Goal: Transaction & Acquisition: Purchase product/service

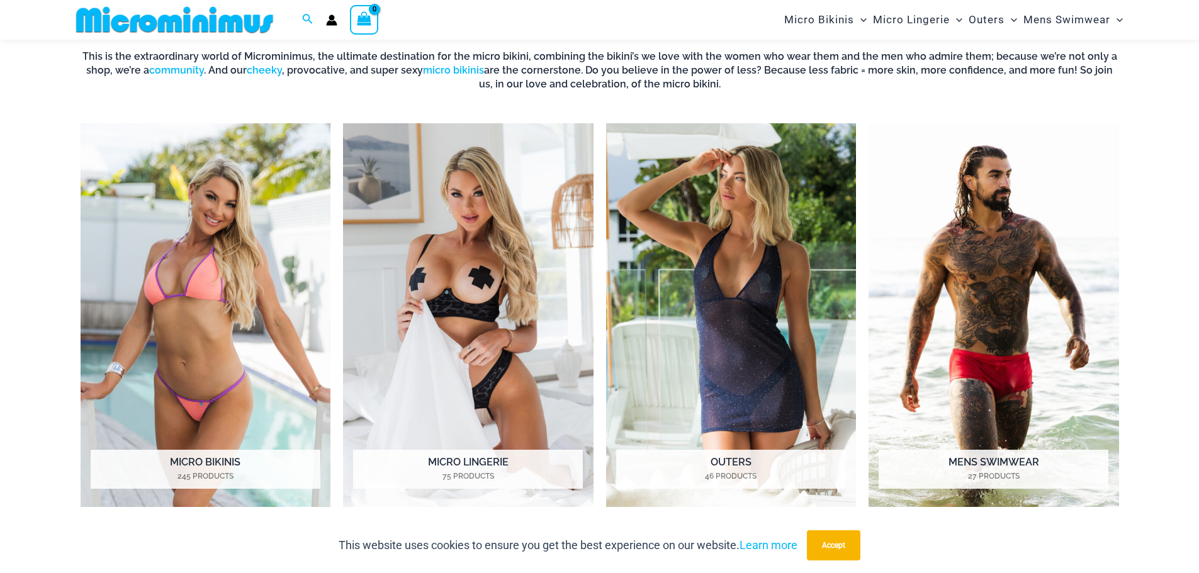
scroll to position [1061, 0]
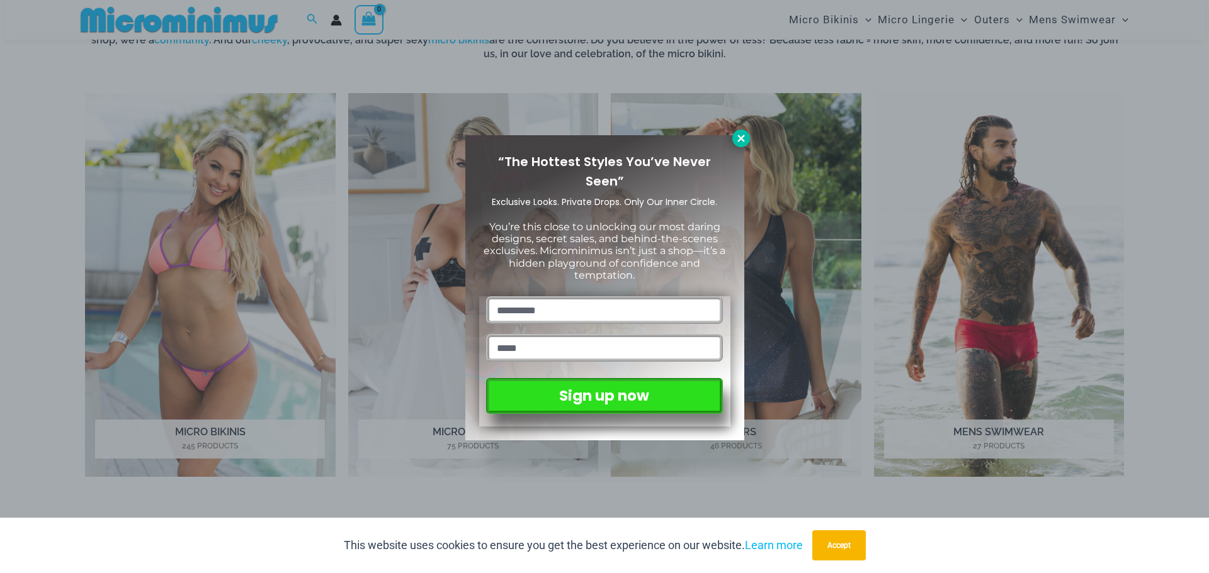
click at [734, 142] on button at bounding box center [741, 139] width 18 height 18
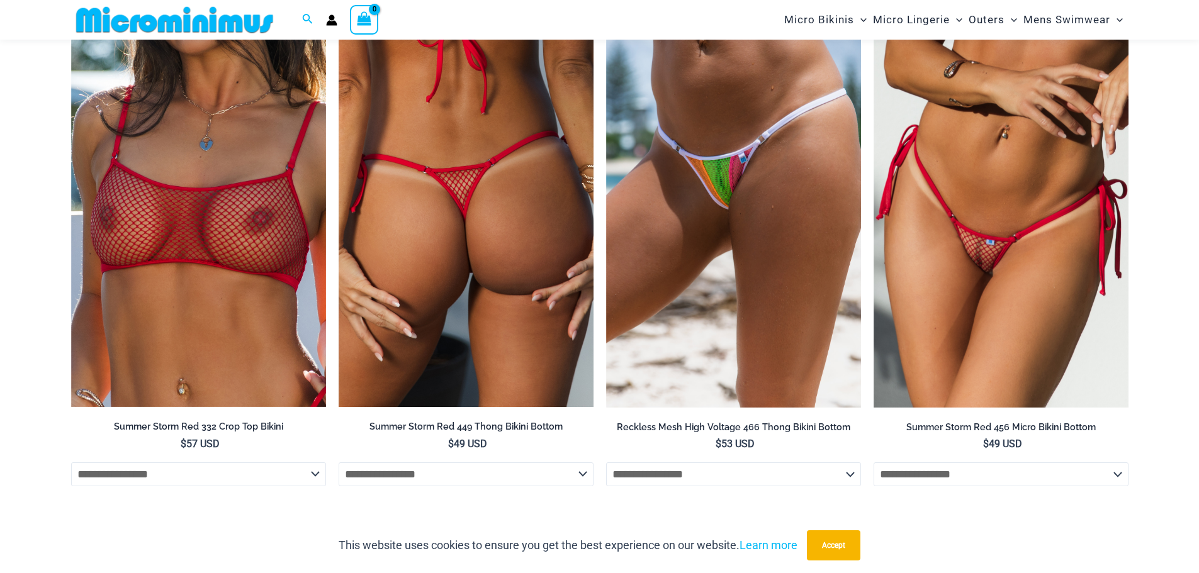
scroll to position [3201, 0]
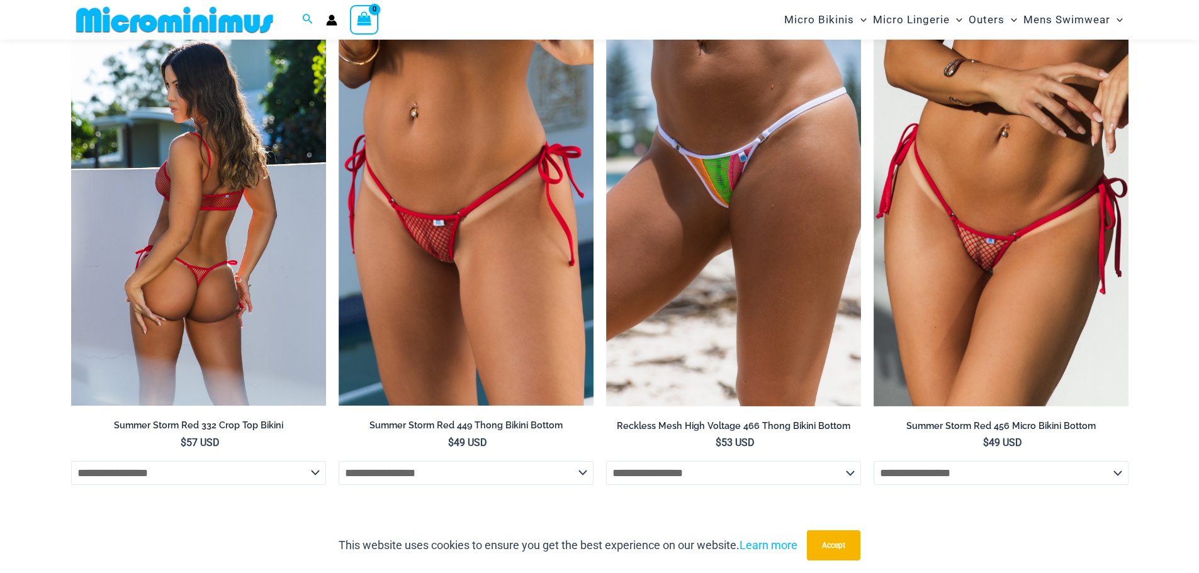
click at [245, 281] on img at bounding box center [198, 216] width 255 height 382
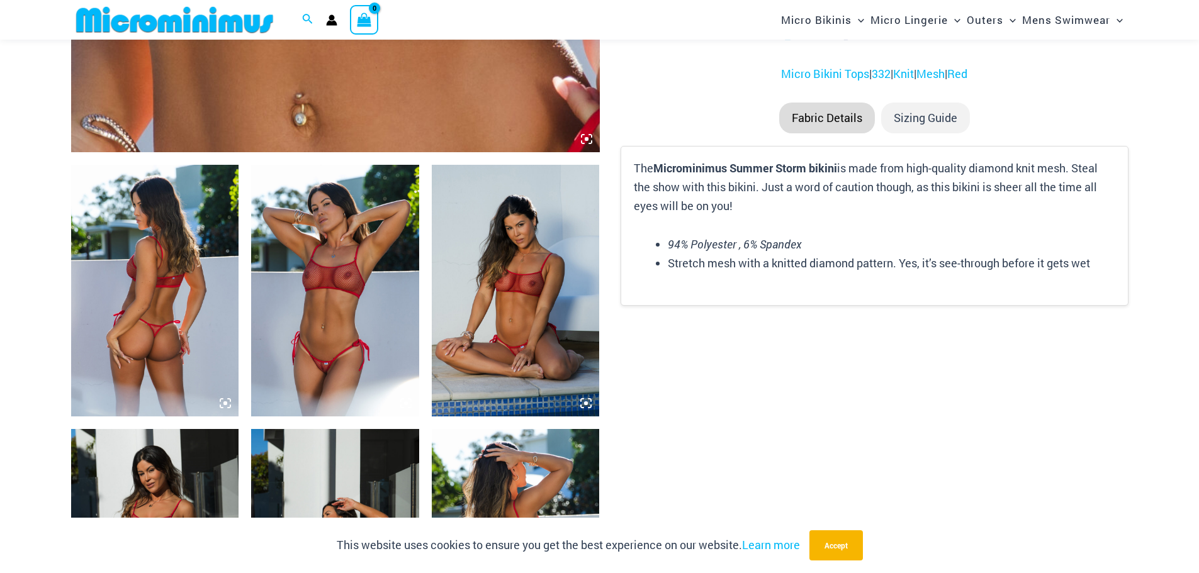
click at [526, 320] on img at bounding box center [516, 291] width 168 height 252
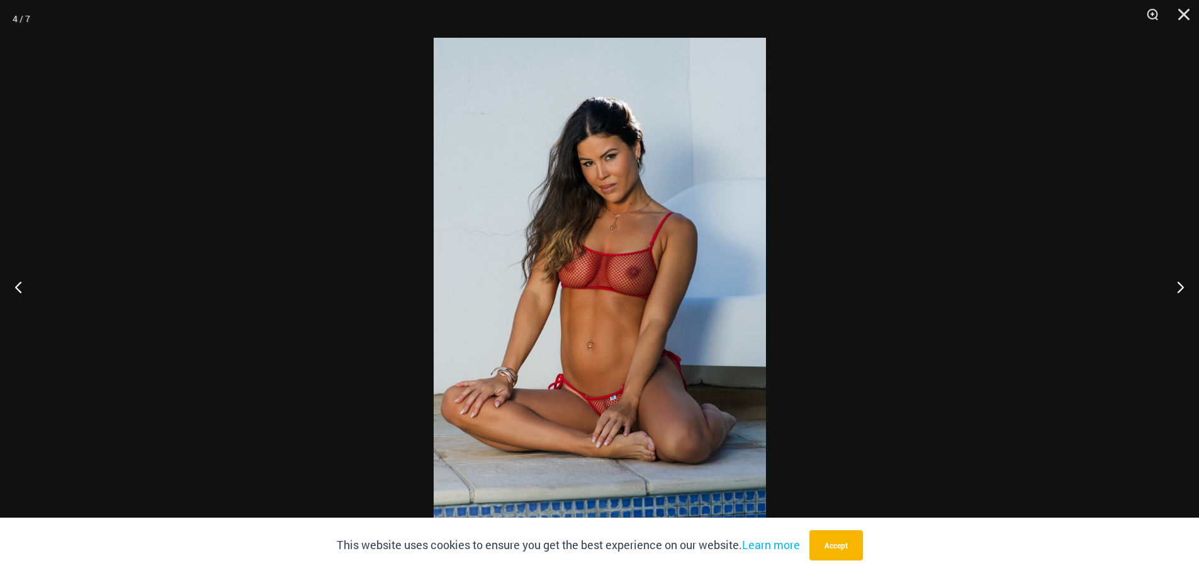
click at [603, 337] on img at bounding box center [600, 287] width 332 height 498
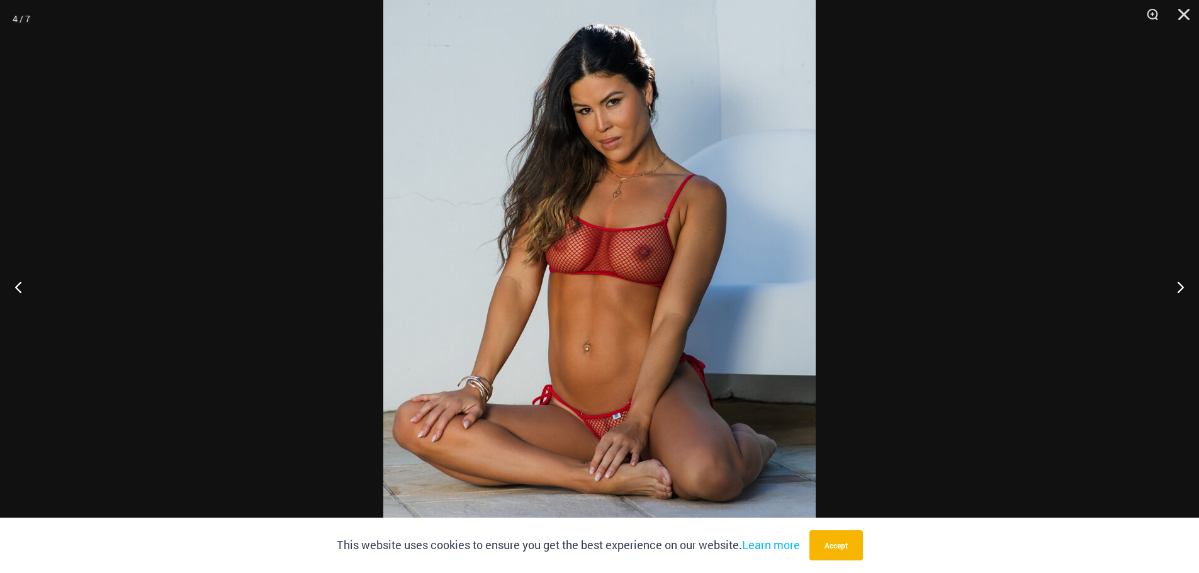
click at [606, 336] on img at bounding box center [599, 271] width 432 height 648
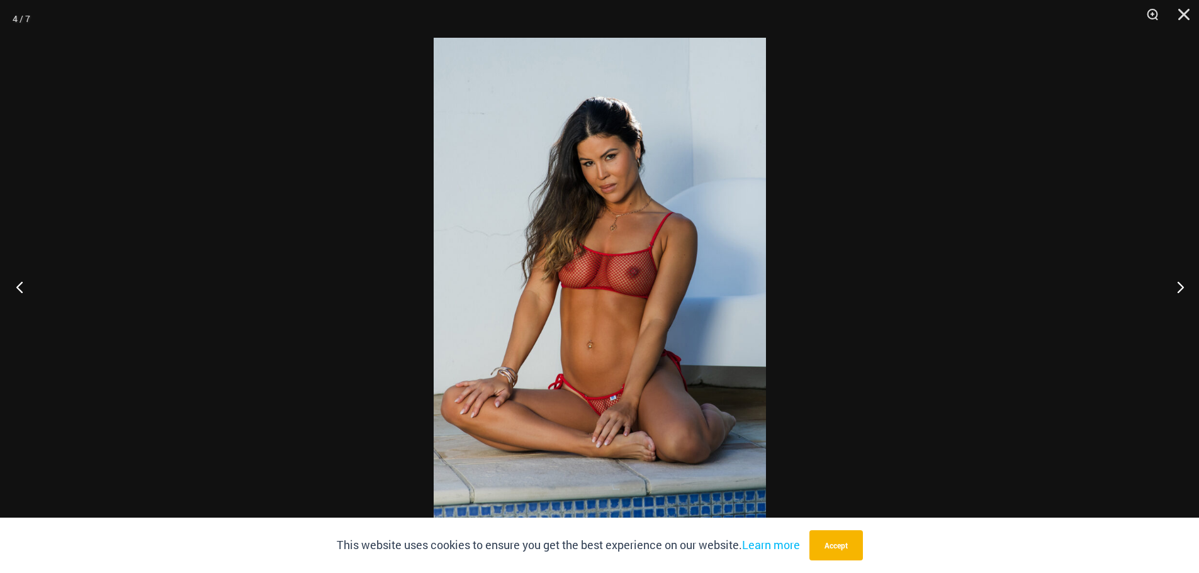
click at [25, 295] on button "Previous" at bounding box center [23, 287] width 47 height 63
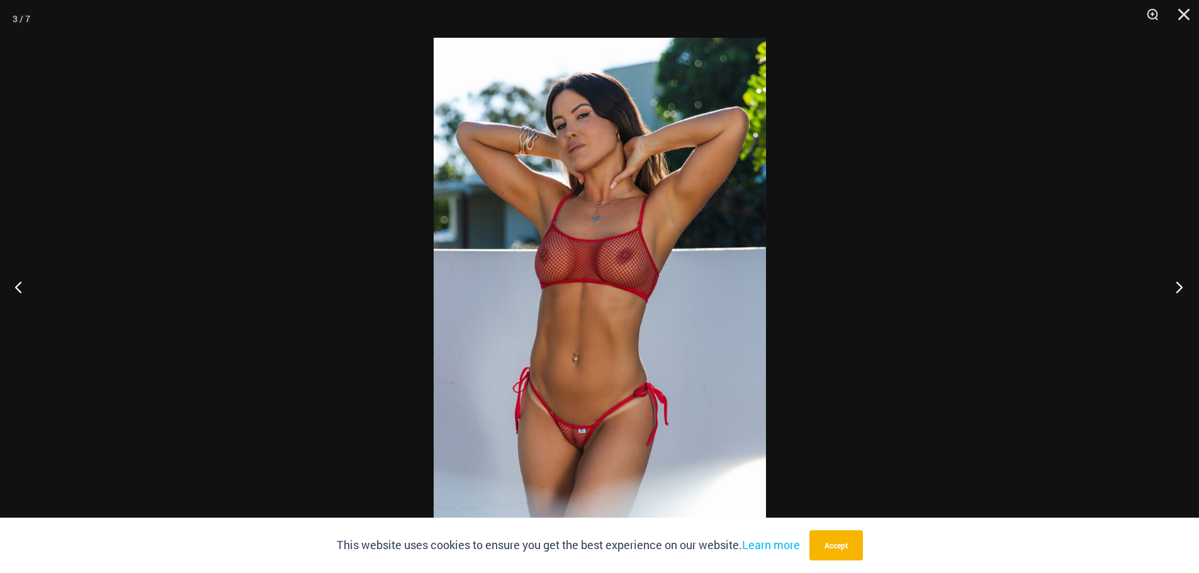
click at [1175, 286] on button "Next" at bounding box center [1175, 287] width 47 height 63
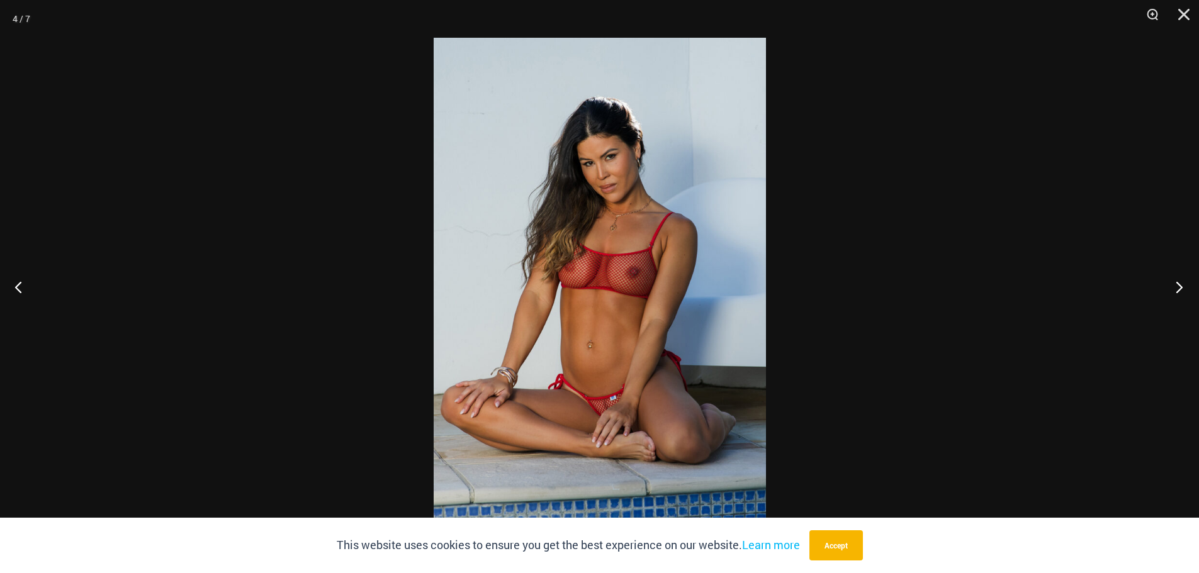
click at [1175, 286] on button "Next" at bounding box center [1175, 287] width 47 height 63
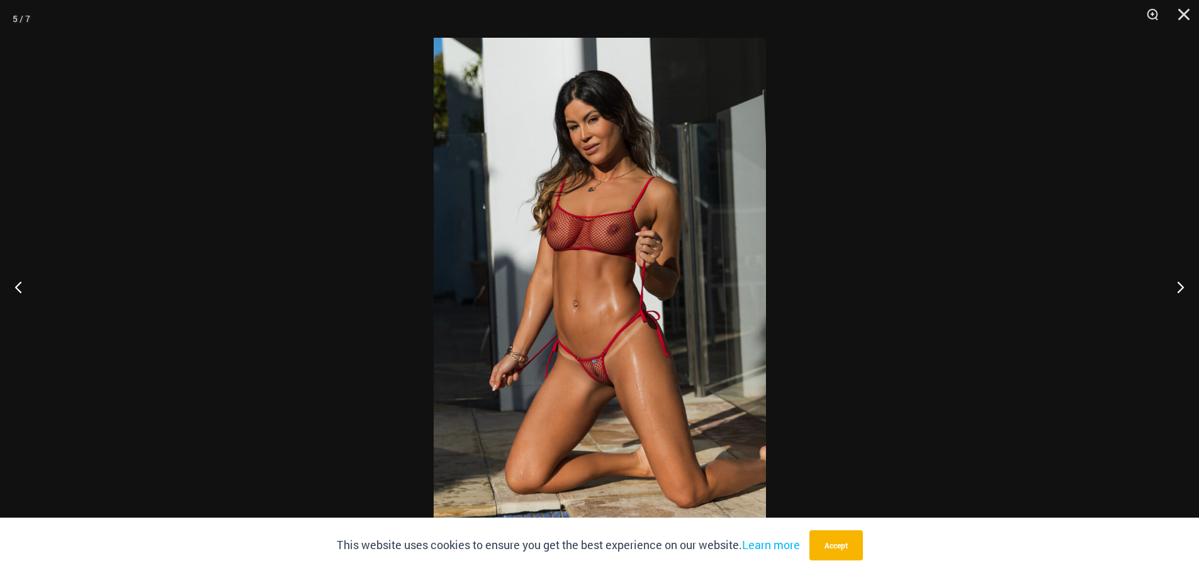
click at [587, 325] on img at bounding box center [600, 287] width 332 height 498
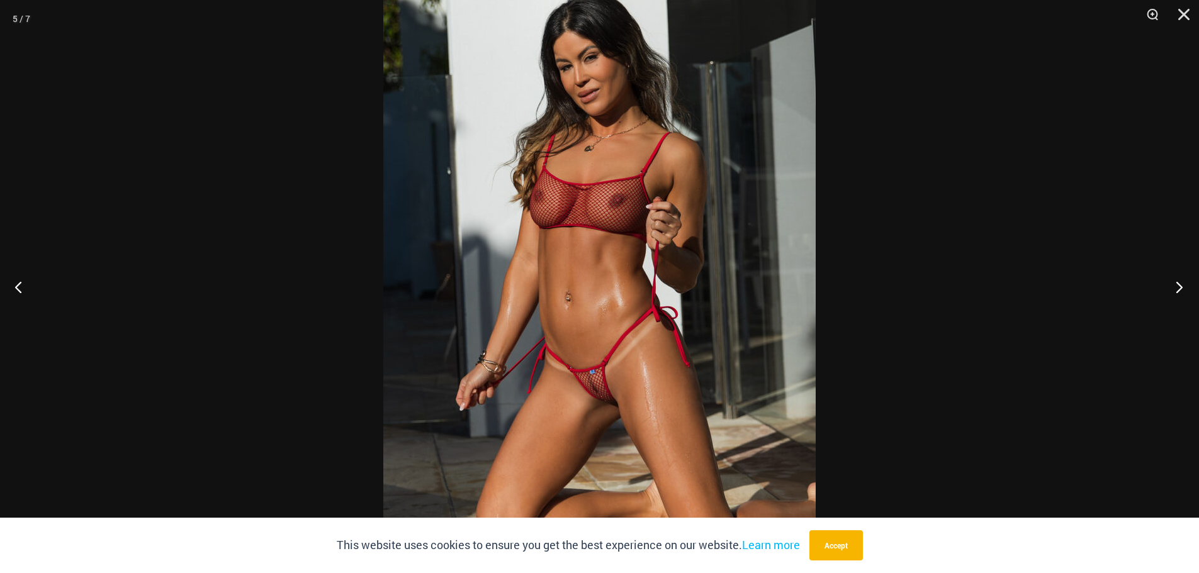
click at [1181, 286] on button "Next" at bounding box center [1175, 287] width 47 height 63
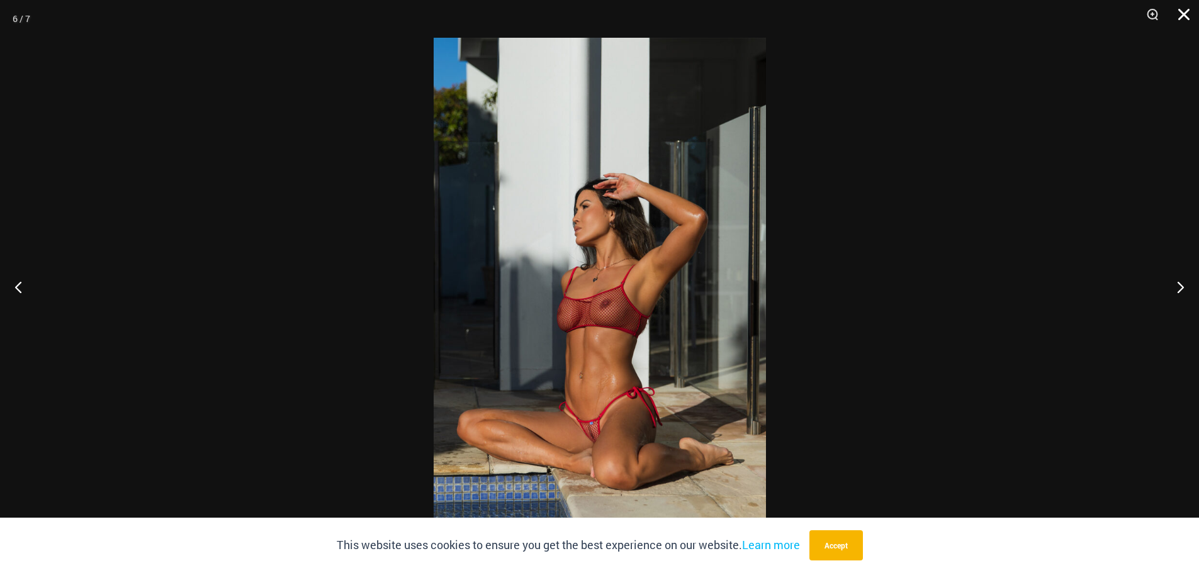
click at [1182, 11] on button "Close" at bounding box center [1179, 19] width 31 height 38
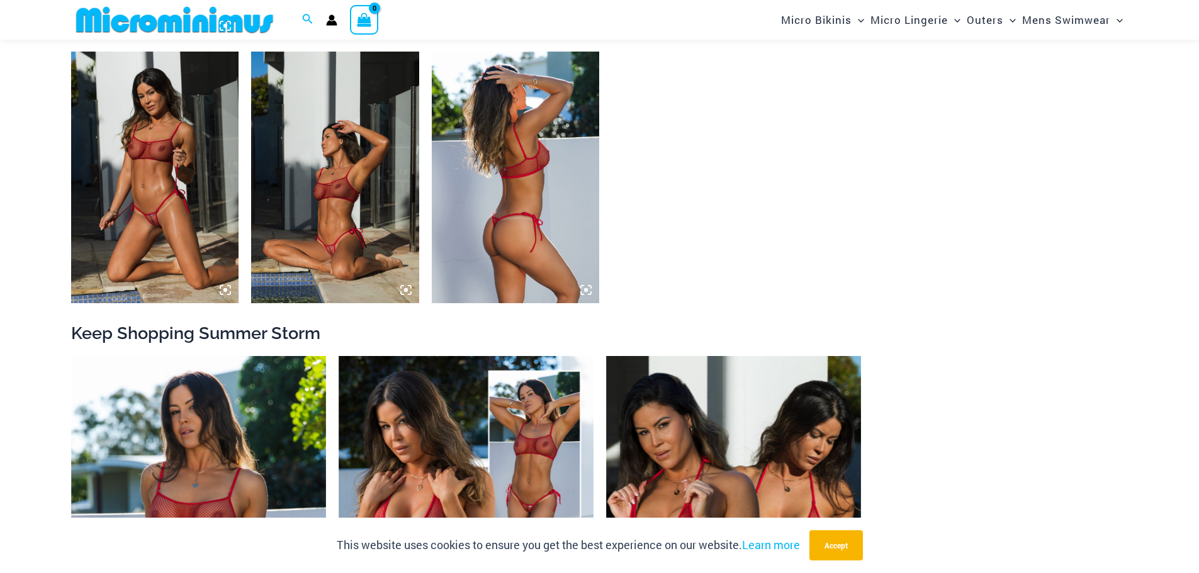
scroll to position [1385, 0]
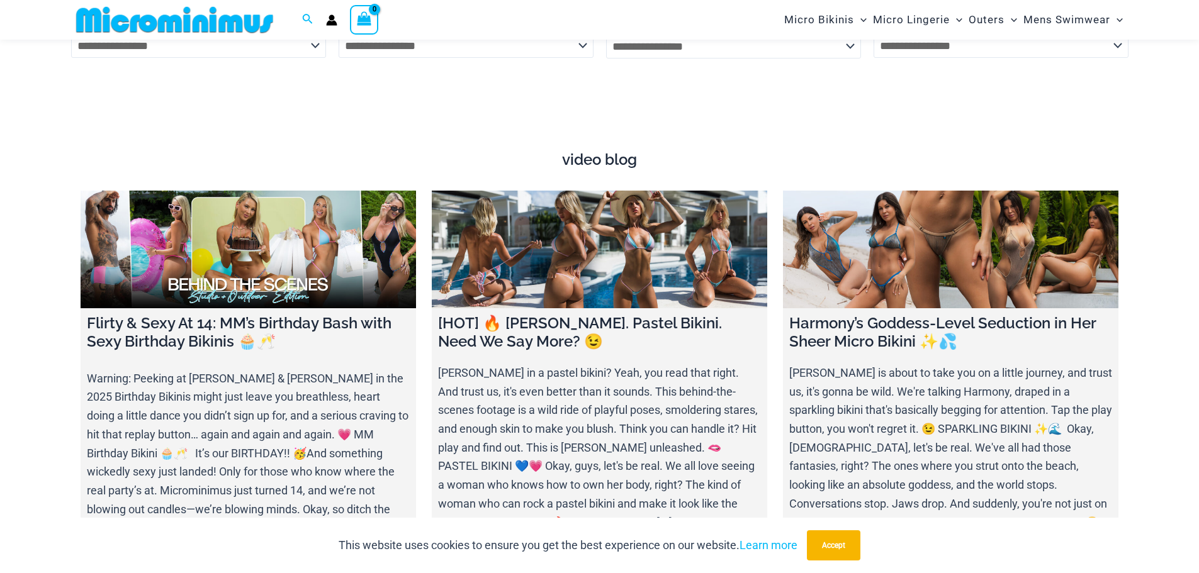
scroll to position [4586, 0]
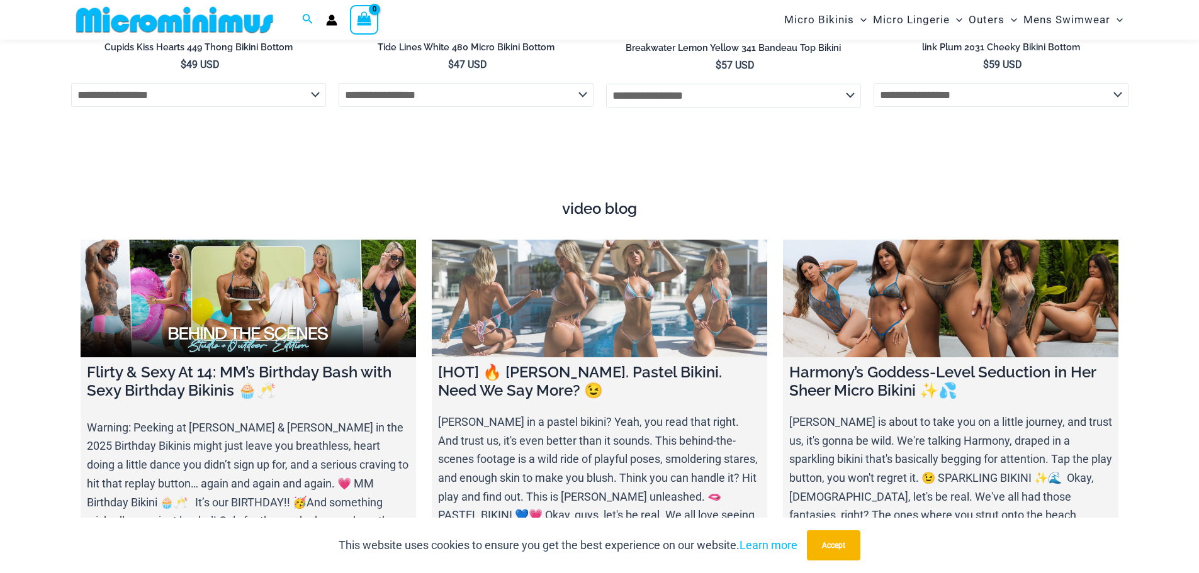
click at [632, 323] on link at bounding box center [600, 299] width 336 height 118
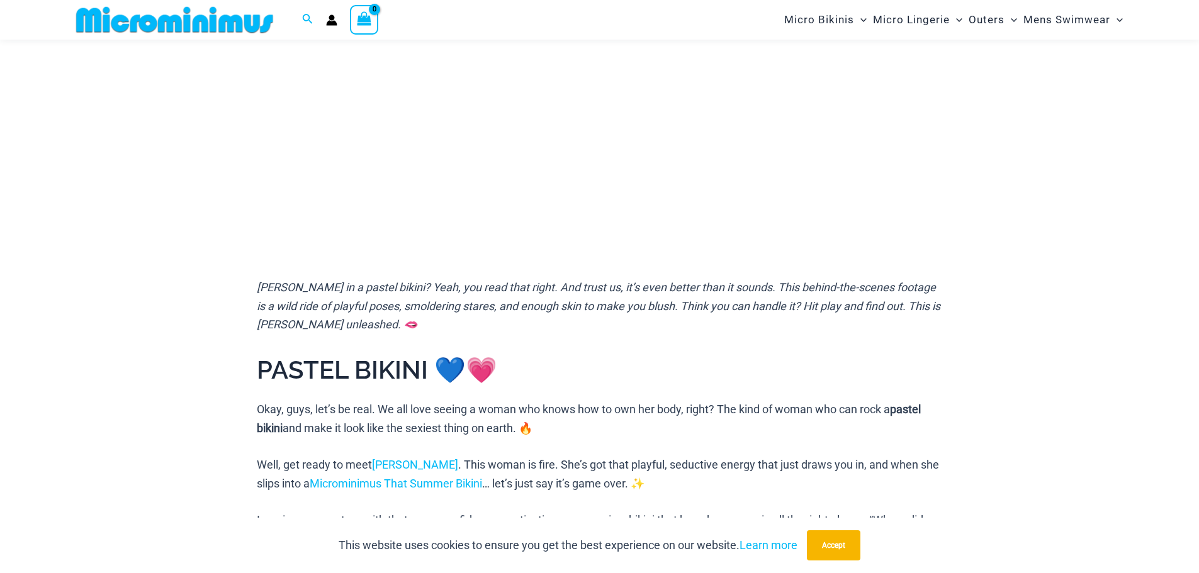
scroll to position [116, 0]
